Goal: Information Seeking & Learning: Find specific fact

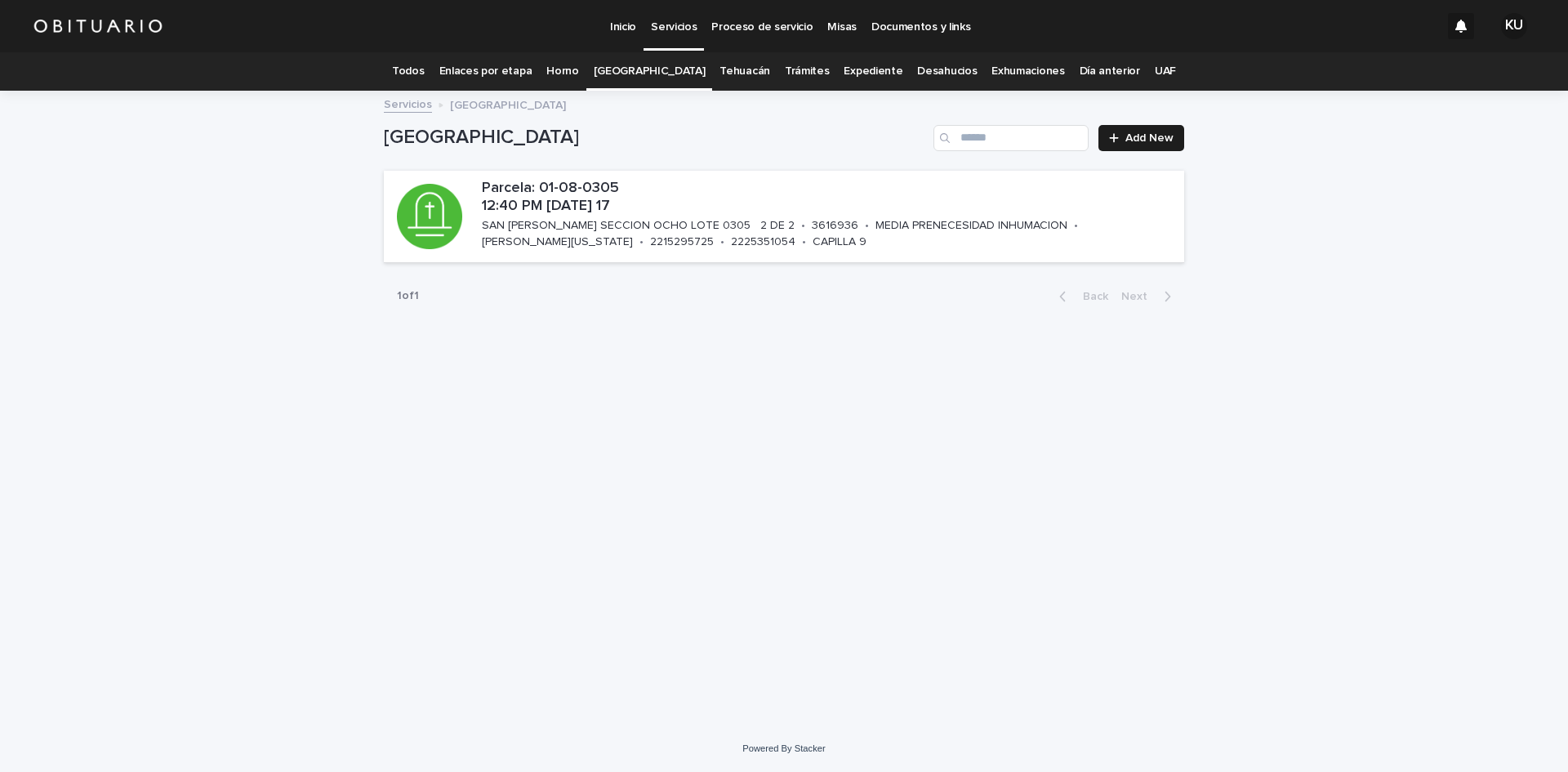
click at [843, 72] on link "Expediente" at bounding box center [872, 71] width 59 height 38
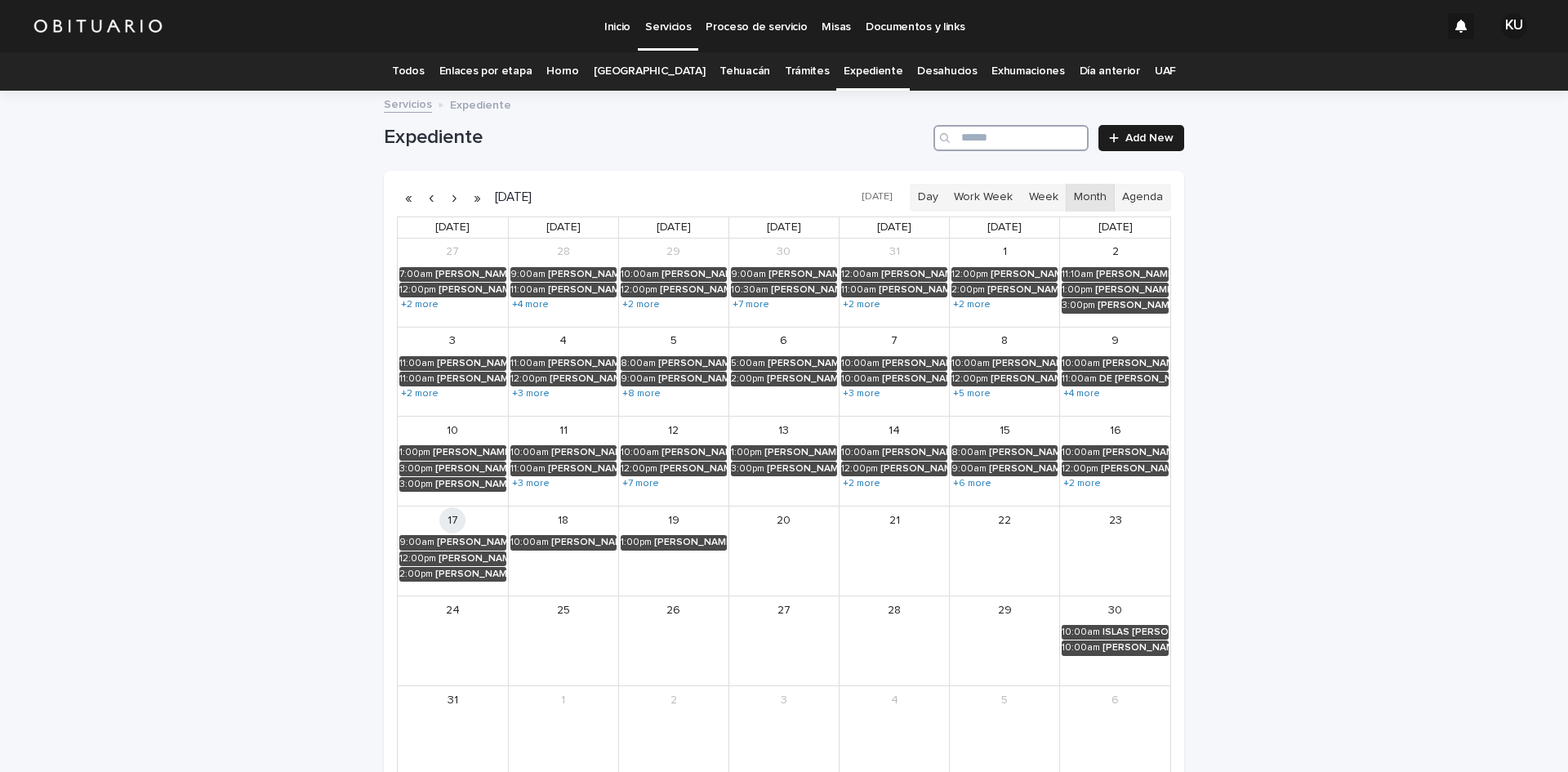
click at [1022, 148] on input "Search" at bounding box center [1011, 138] width 155 height 26
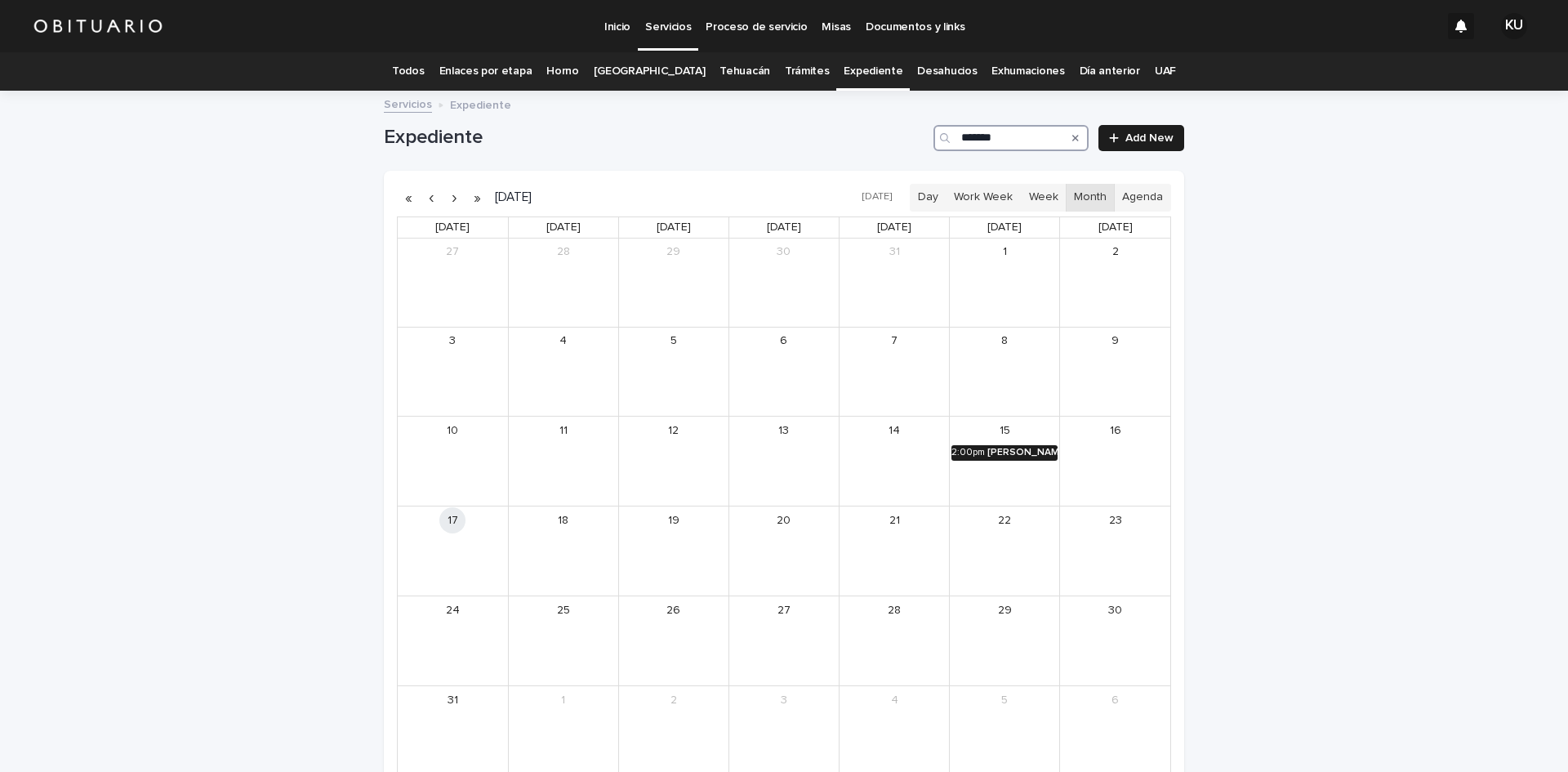
click at [1029, 459] on div "[PERSON_NAME] Y [PERSON_NAME] [PERSON_NAME]" at bounding box center [1022, 452] width 70 height 11
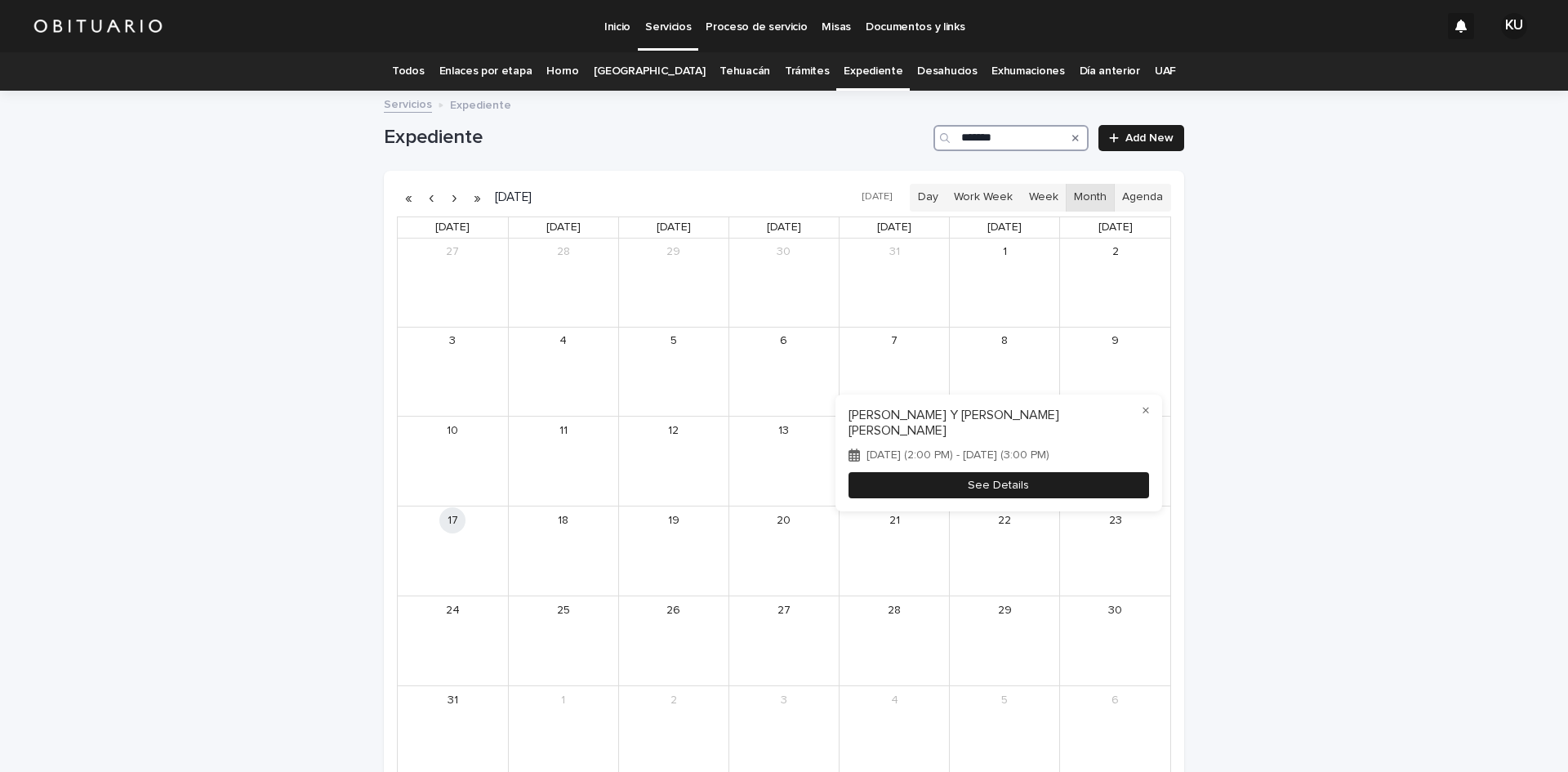
type input "*******"
click at [1027, 482] on button "See Details" at bounding box center [999, 485] width 300 height 27
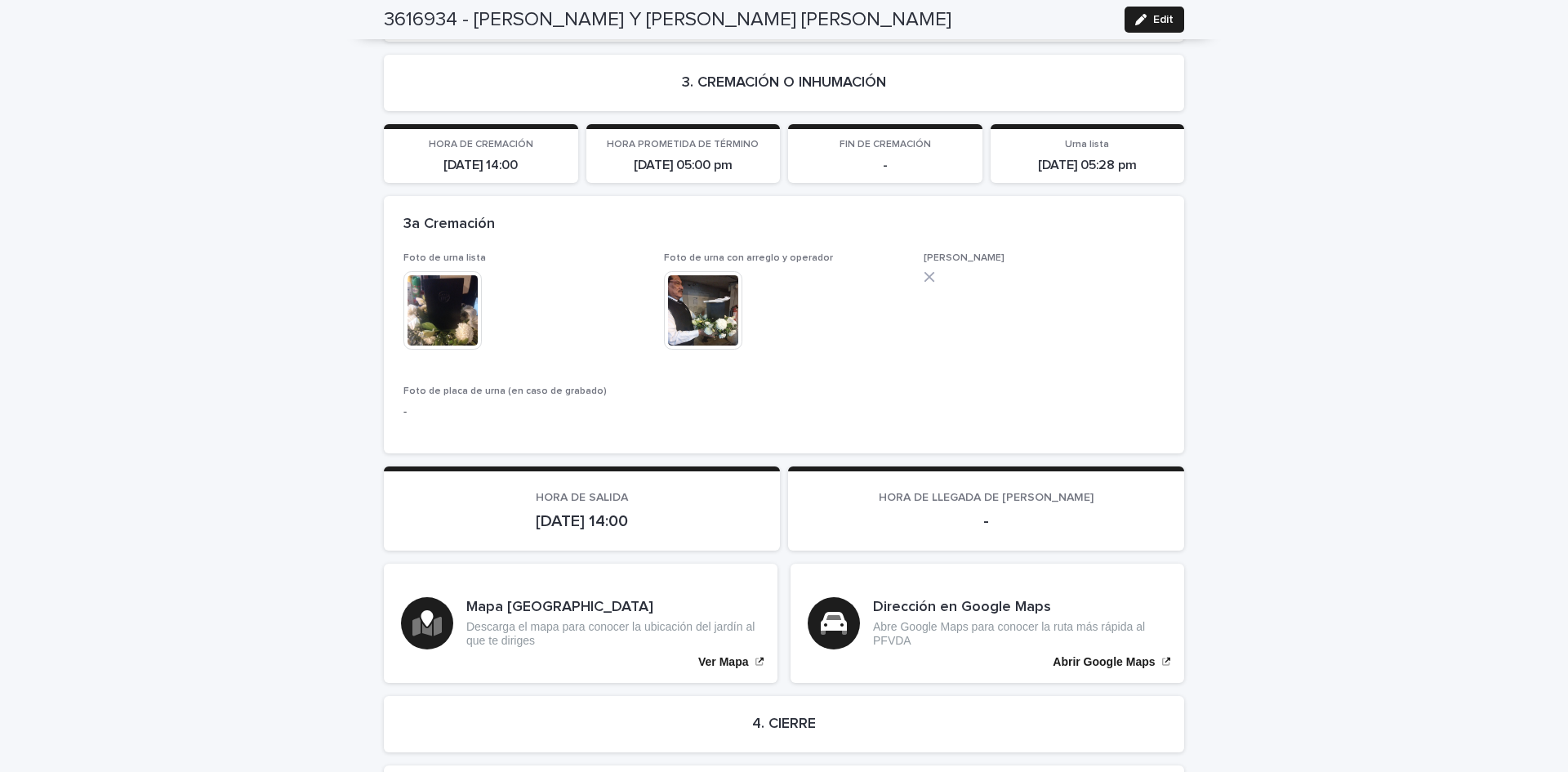
scroll to position [3680, 0]
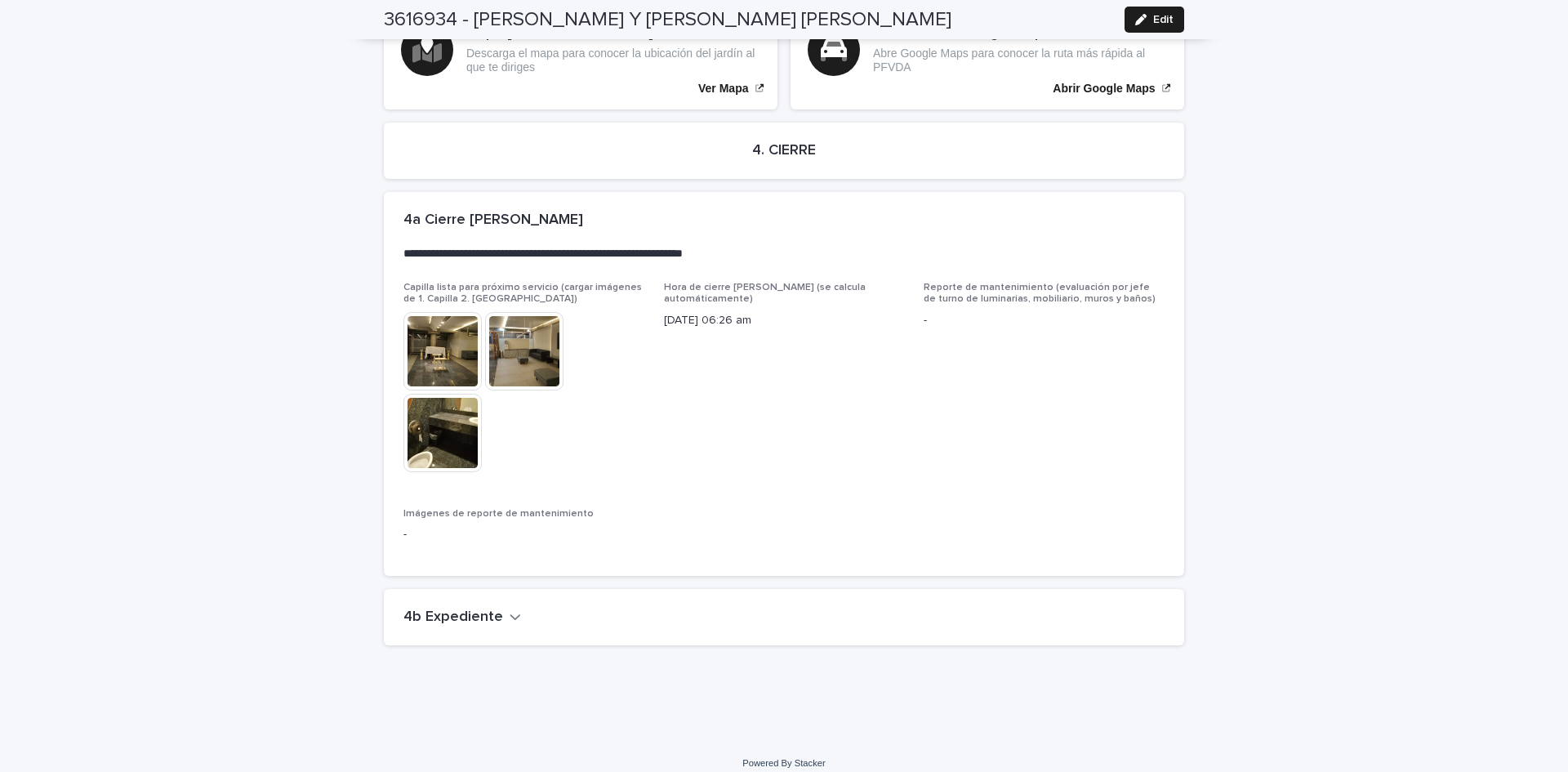
click at [457, 608] on h2 "4b Expediente" at bounding box center [453, 617] width 99 height 18
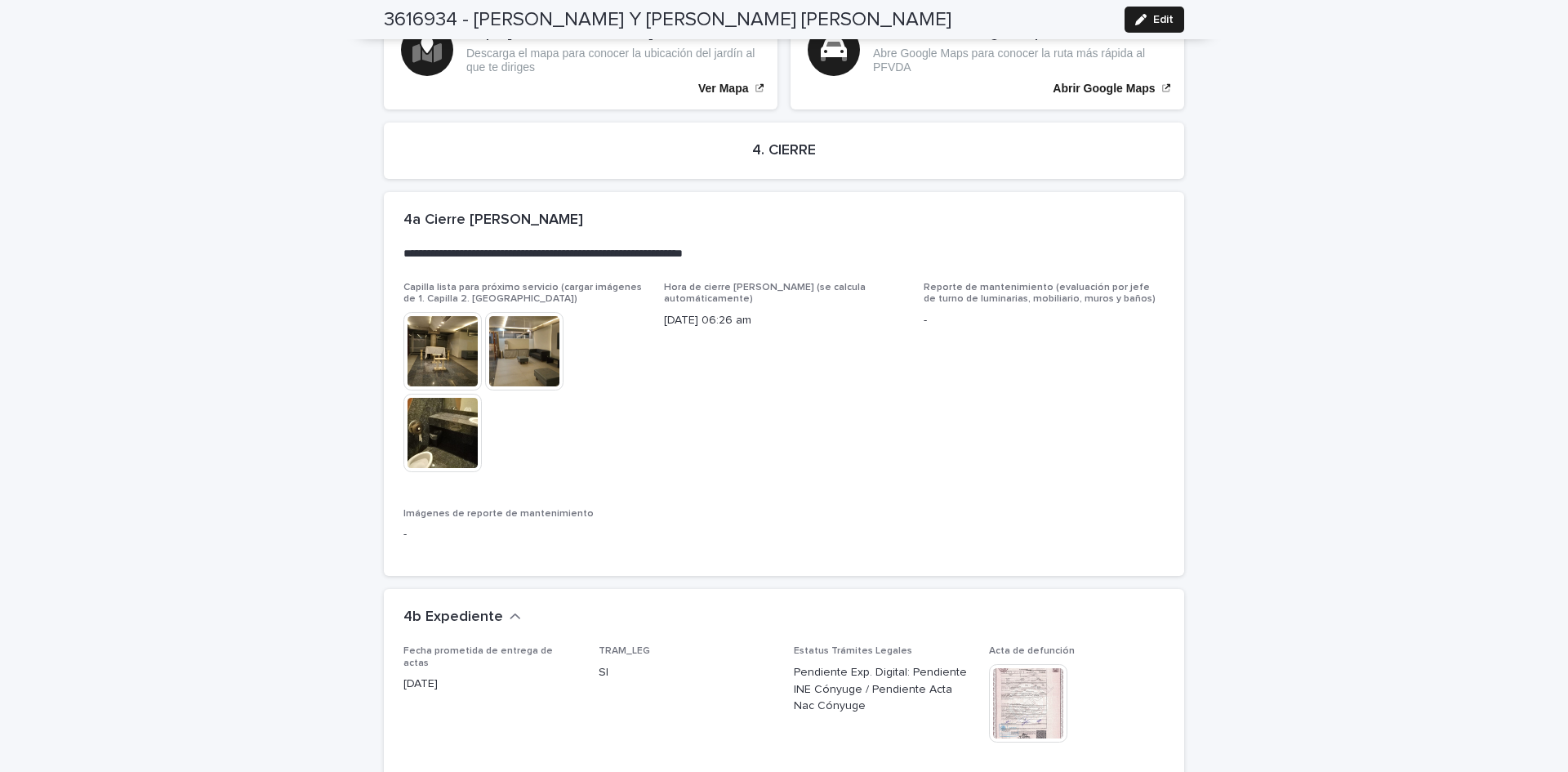
scroll to position [4358, 0]
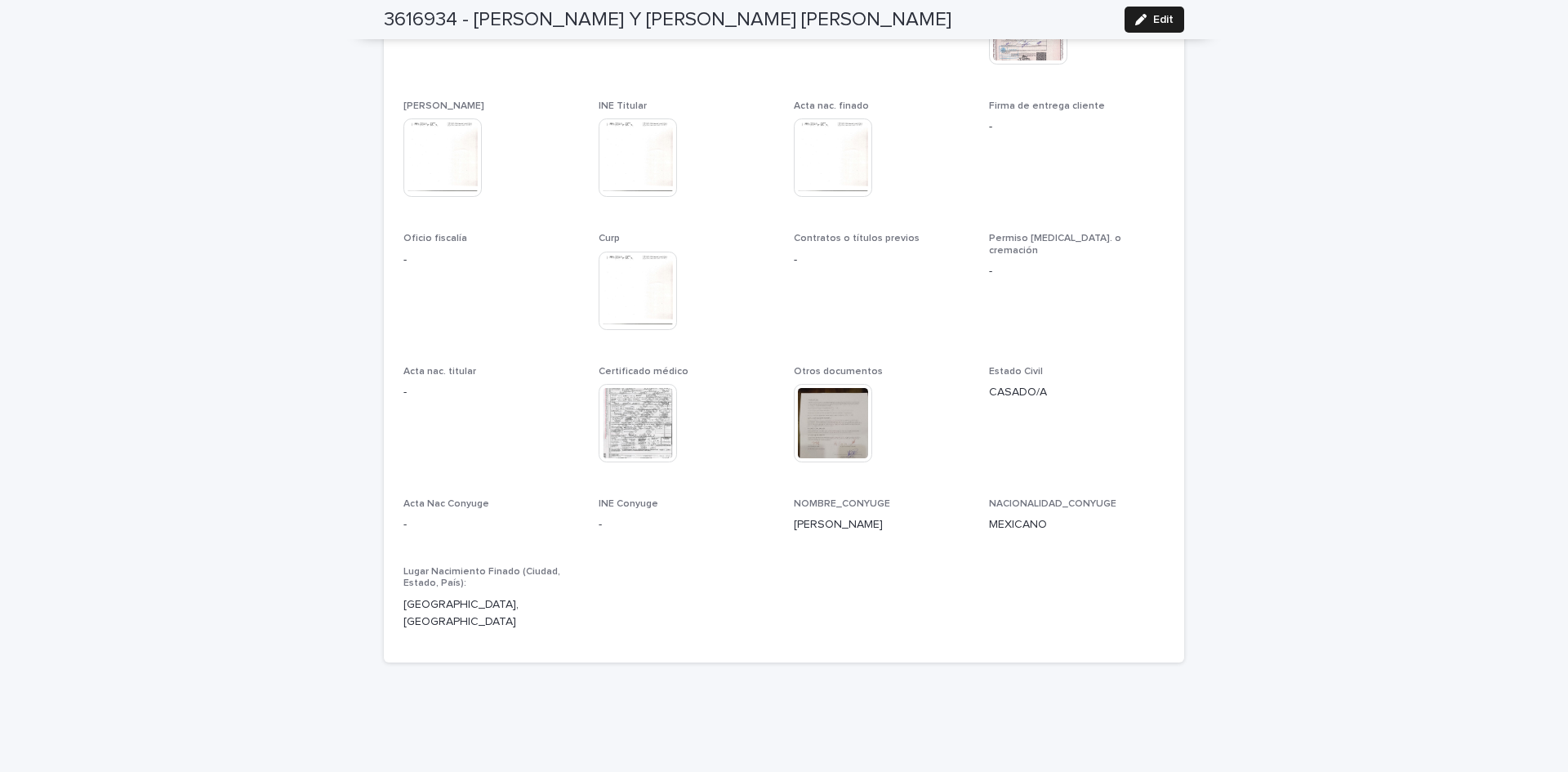
click at [1042, 41] on img at bounding box center [1029, 25] width 79 height 79
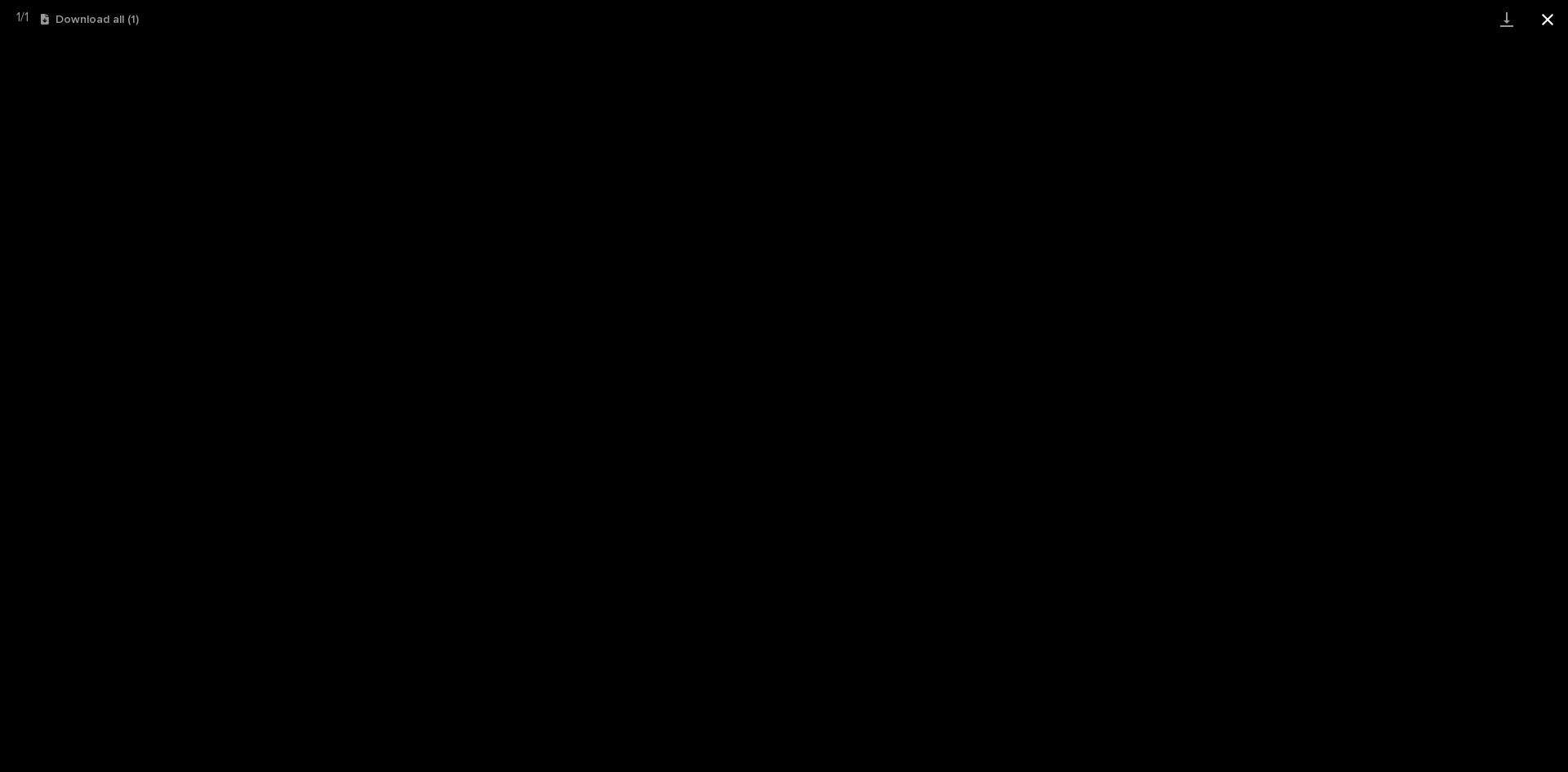
drag, startPoint x: 1555, startPoint y: 19, endPoint x: 1536, endPoint y: 35, distance: 24.8
click at [1548, 22] on button "Close gallery" at bounding box center [1548, 19] width 41 height 38
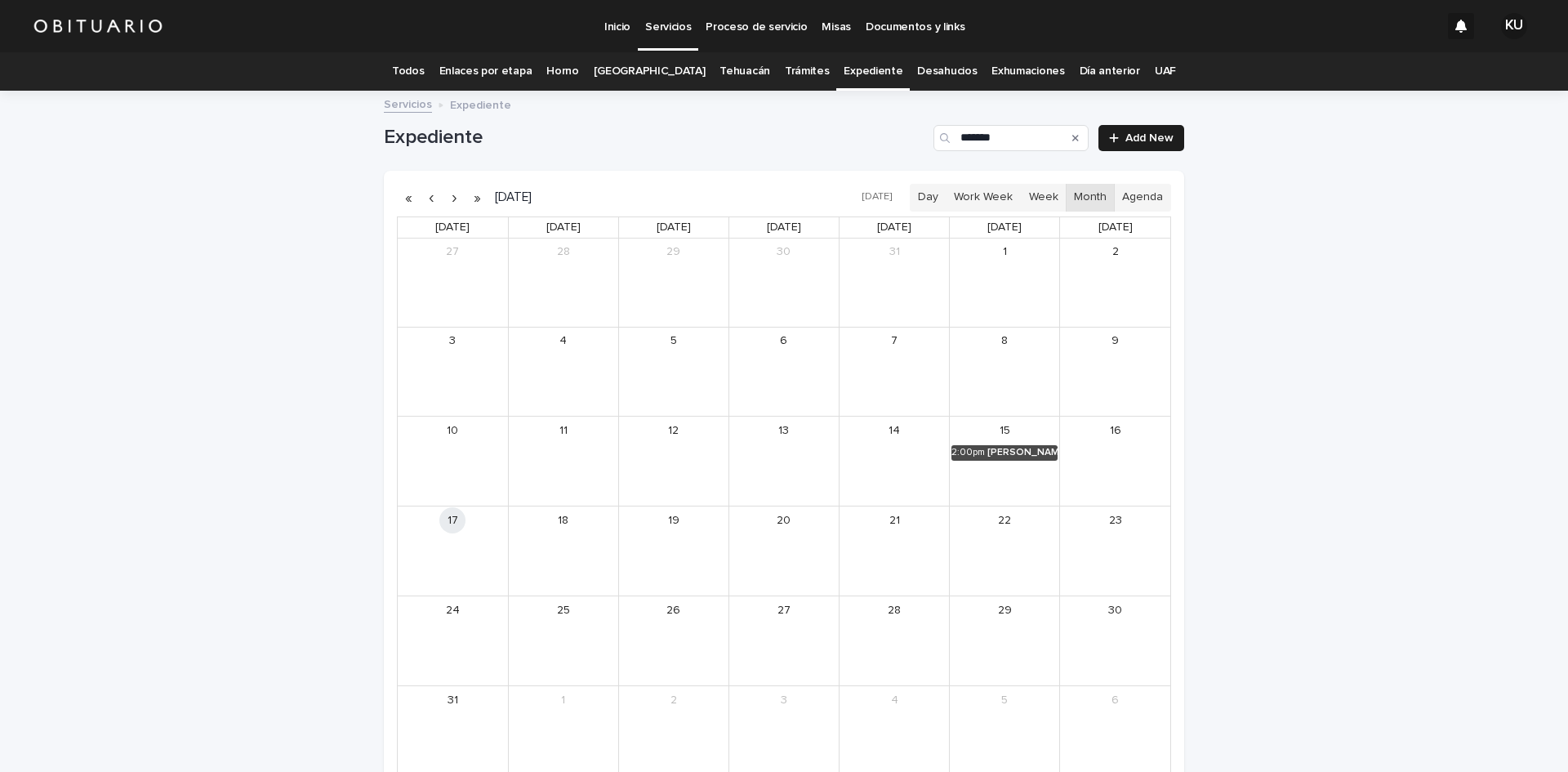
click at [424, 68] on link "Todos" at bounding box center [408, 71] width 32 height 38
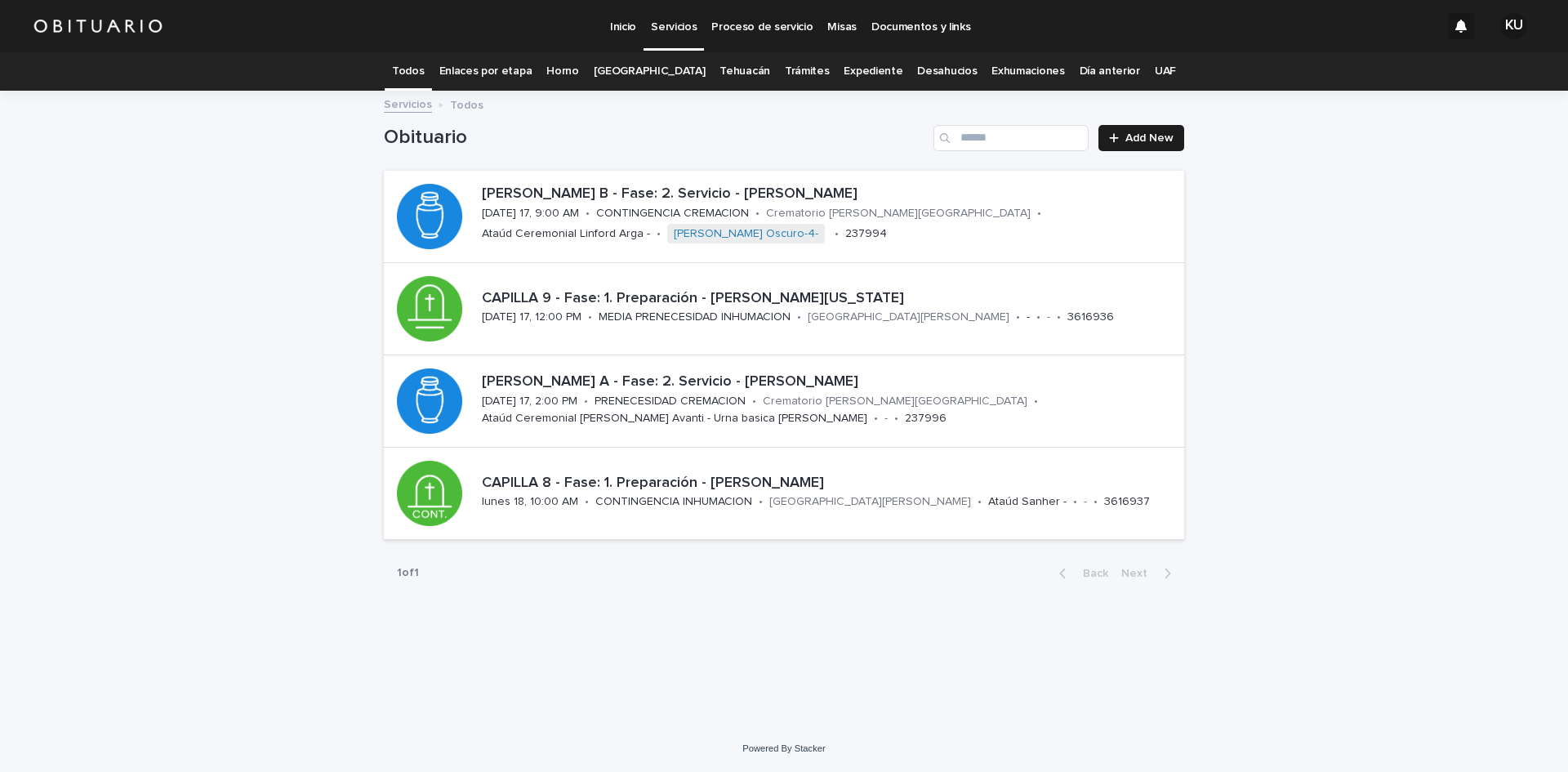
click at [785, 74] on link "Trámites" at bounding box center [808, 71] width 45 height 38
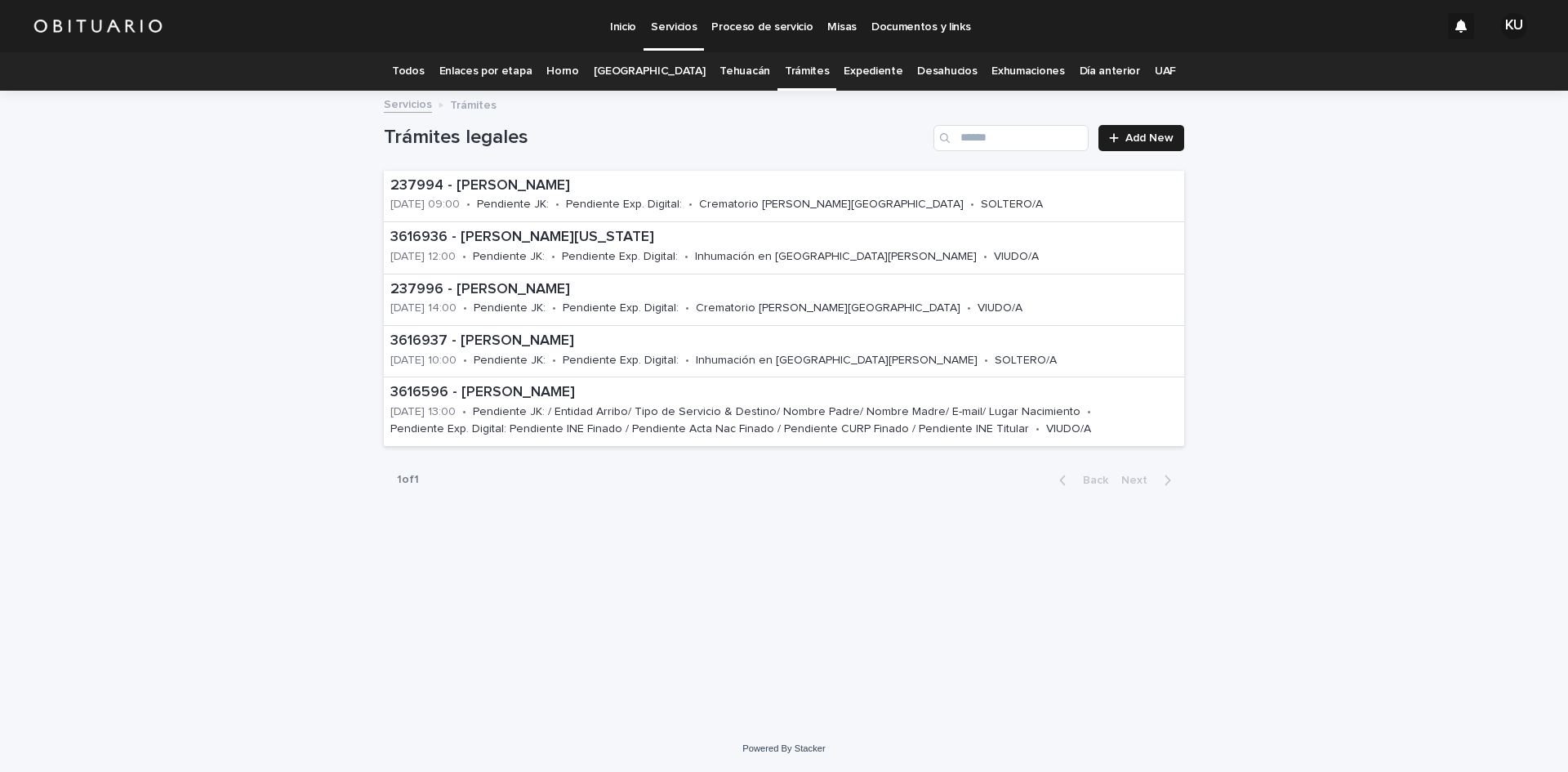
click at [424, 69] on link "Todos" at bounding box center [408, 71] width 32 height 38
